Goal: Complete application form

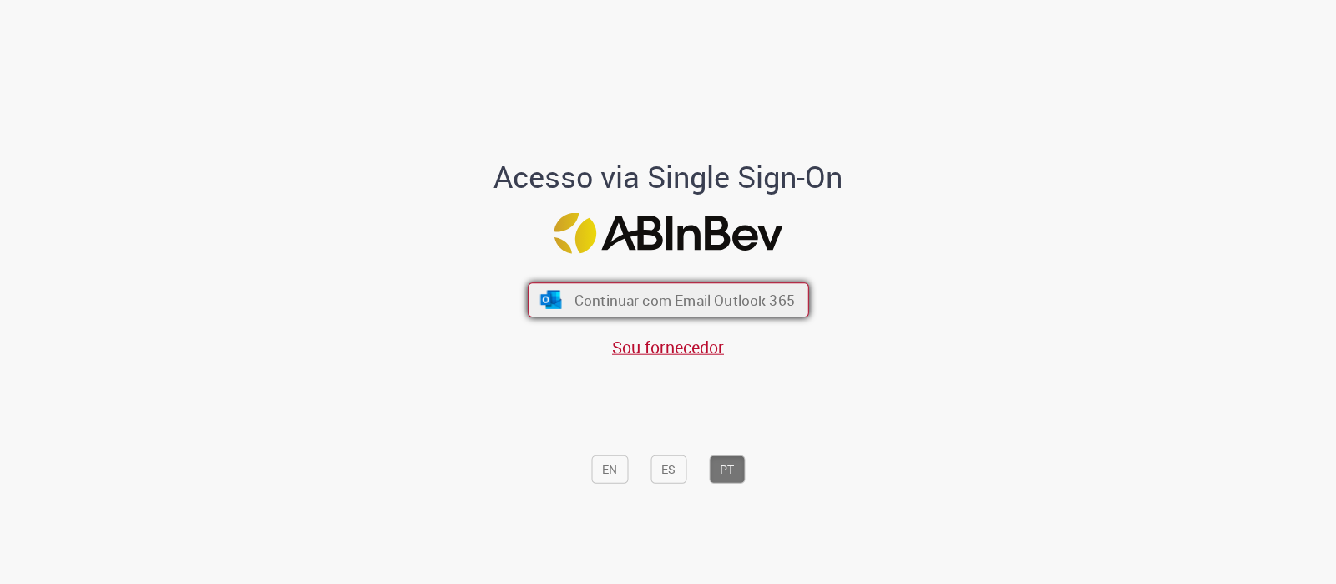
click at [723, 304] on span "Continuar com Email Outlook 365" at bounding box center [684, 300] width 220 height 19
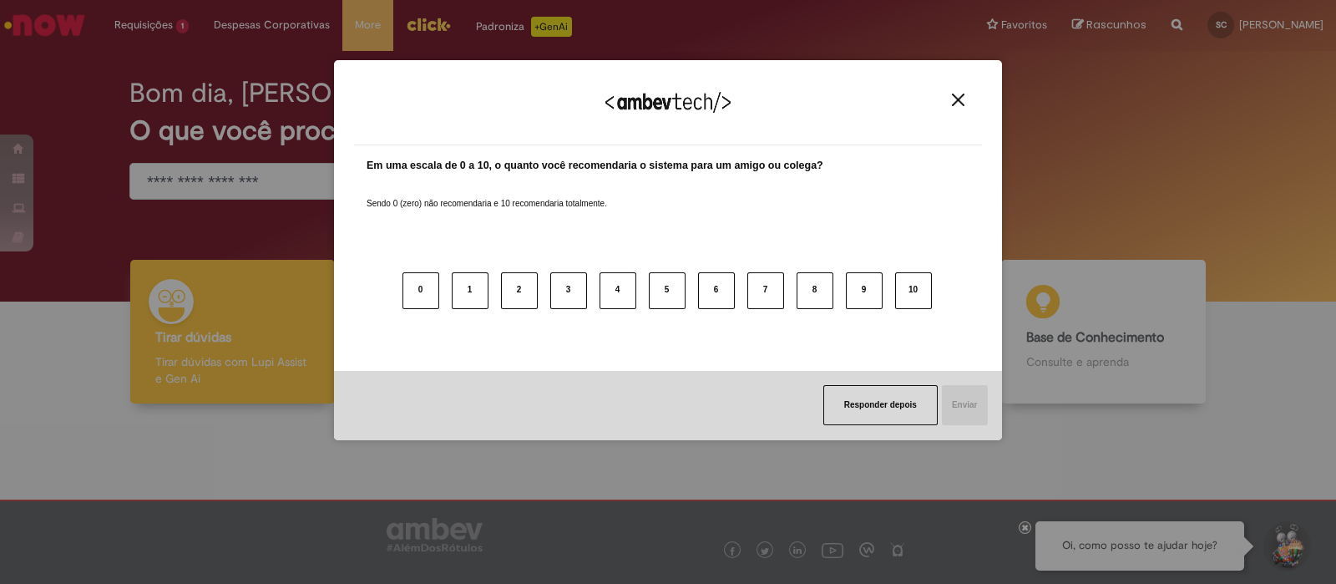
click at [956, 104] on img "Close" at bounding box center [958, 100] width 13 height 13
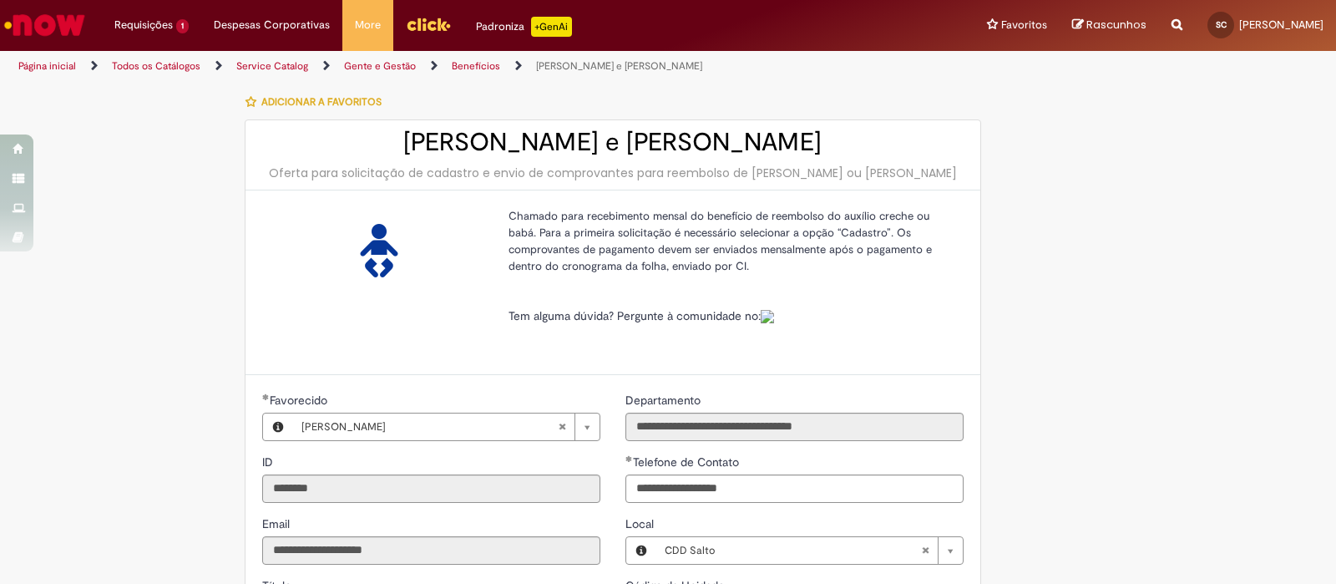
select select "********"
select select "******"
